Goal: Navigation & Orientation: Go to known website

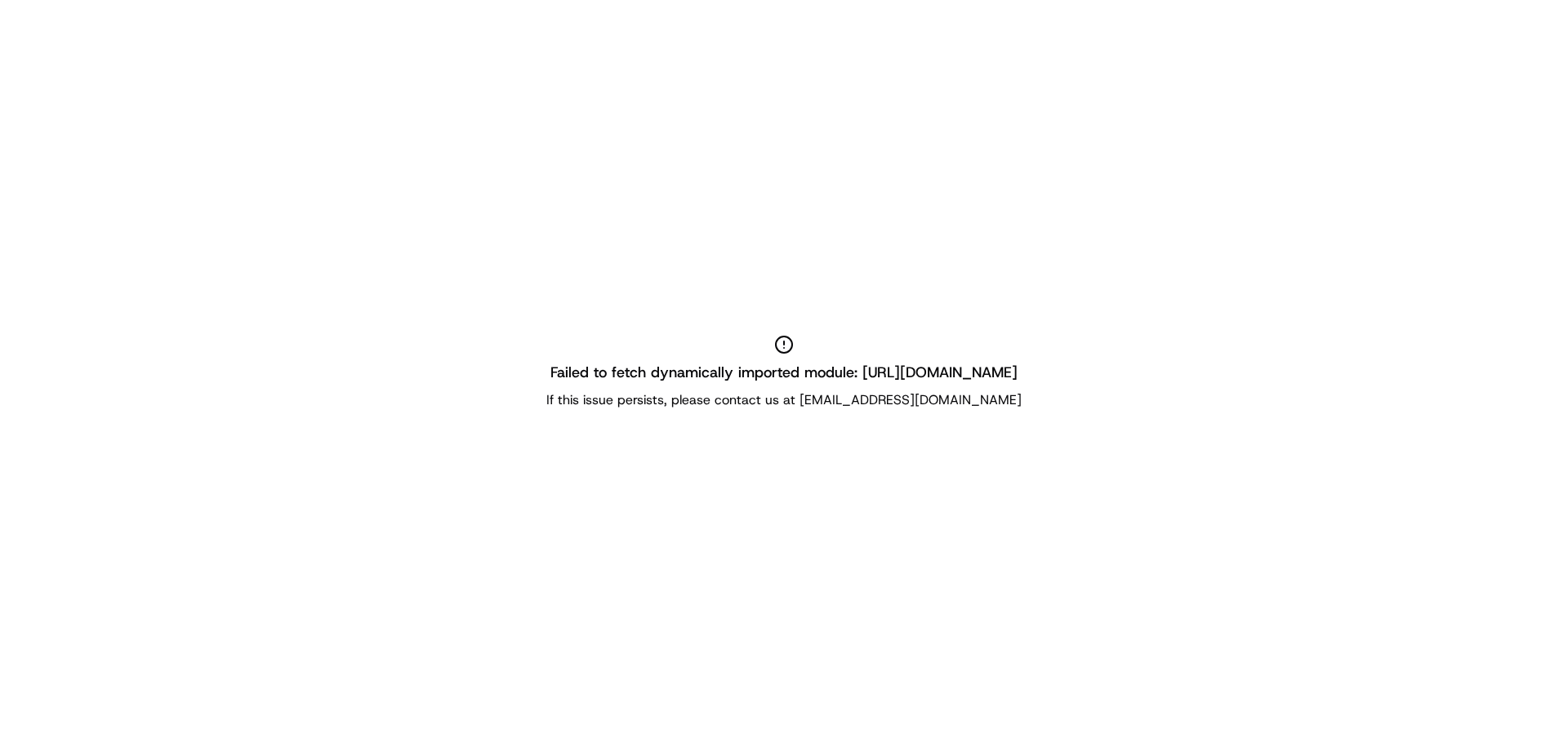
drag, startPoint x: 917, startPoint y: 393, endPoint x: 653, endPoint y: 68, distance: 418.7
click at [916, 392] on p "If this issue persists, please contact us at support@usenash.com" at bounding box center [784, 399] width 476 height 19
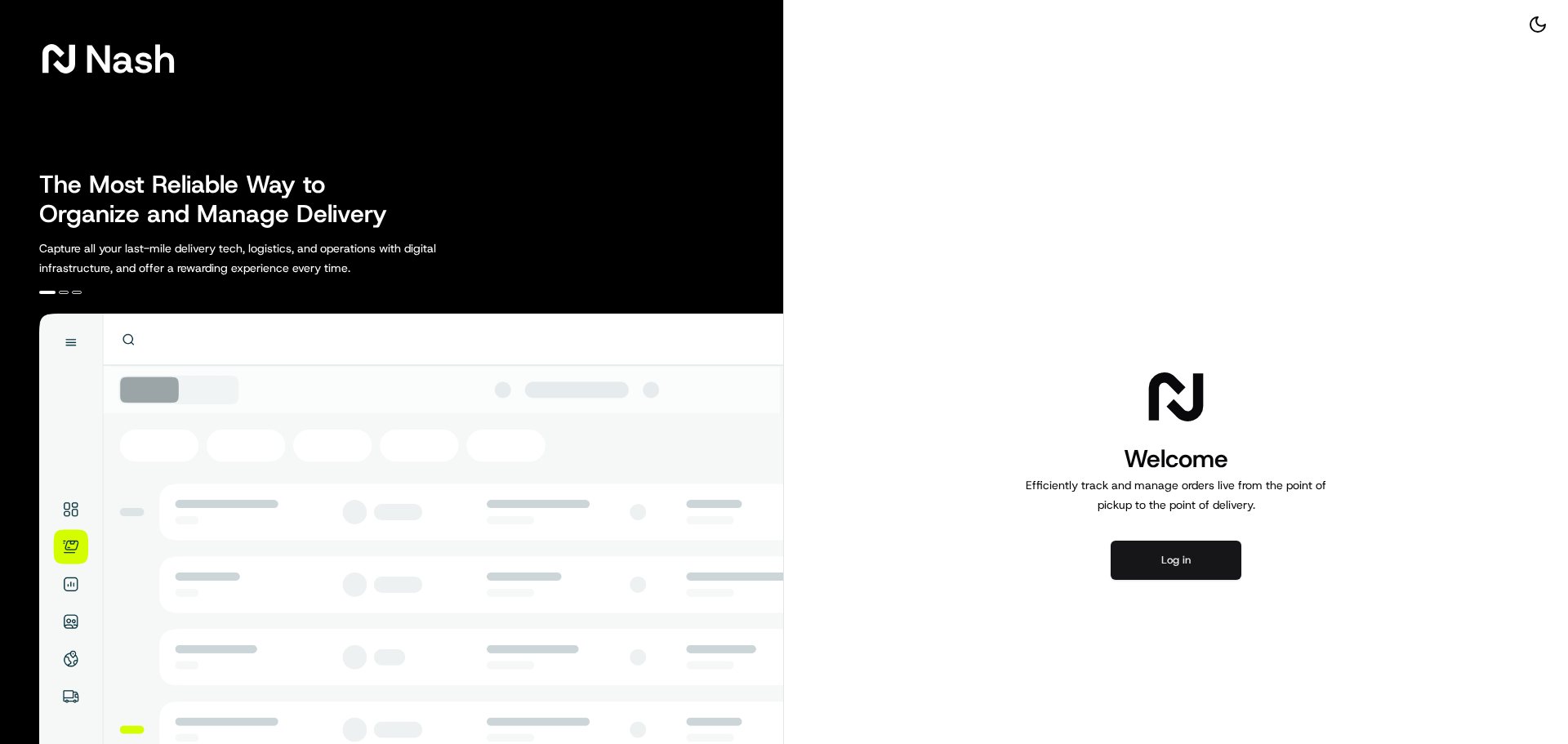
click at [1178, 545] on button "Log in" at bounding box center [1176, 560] width 131 height 39
